Goal: Task Accomplishment & Management: Complete application form

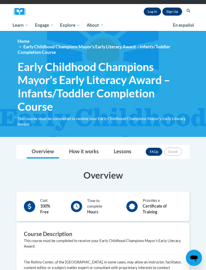
scroll to position [43, 0]
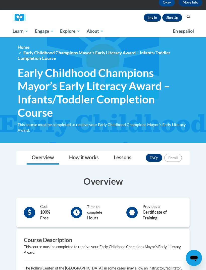
click at [151, 18] on link "Log In" at bounding box center [152, 18] width 17 height 8
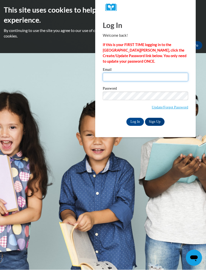
click at [168, 76] on input "Email" at bounding box center [146, 77] width 86 height 9
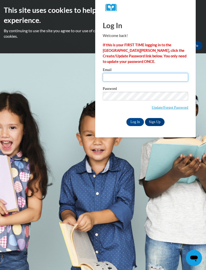
type input "walkervanai123@yahoo.com"
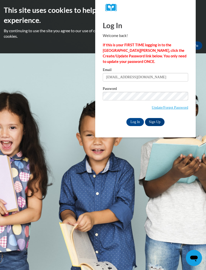
click at [135, 122] on input "Log In" at bounding box center [136, 122] width 18 height 8
click at [137, 123] on input "Log In" at bounding box center [136, 122] width 18 height 8
click at [138, 121] on input "Log In" at bounding box center [136, 122] width 18 height 8
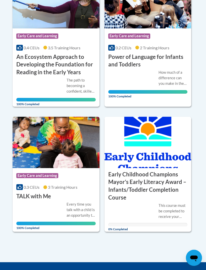
scroll to position [167, 0]
click at [147, 200] on h3 "Early Childhood Champions Mayor’s Early Literacy Award – Infants/Toddler Comple…" at bounding box center [148, 186] width 80 height 31
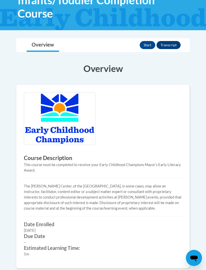
scroll to position [143, 0]
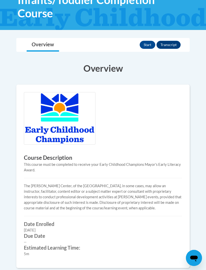
click at [147, 41] on button "Start" at bounding box center [148, 45] width 16 height 8
